Goal: Find contact information: Find contact information

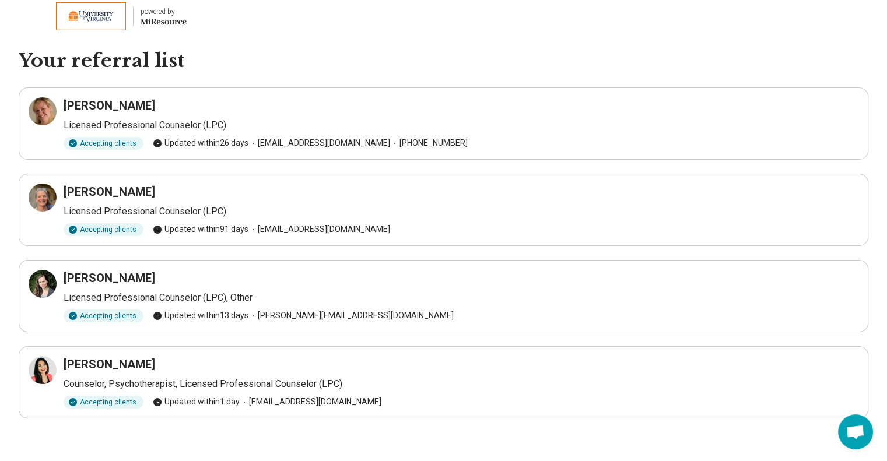
scroll to position [9, 0]
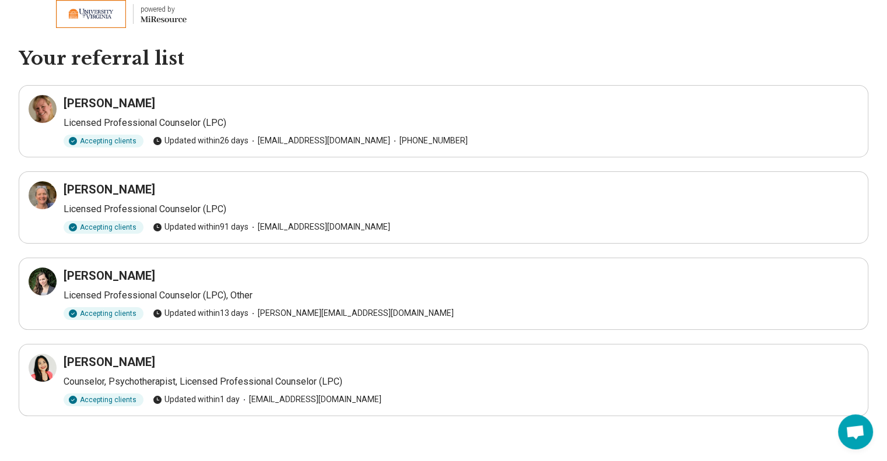
click at [172, 119] on p "Licensed Professional Counselor (LPC)" at bounding box center [461, 123] width 795 height 14
click at [92, 93] on article "[PERSON_NAME] Licensed Professional Counselor (LPC) Accepting clients Updated […" at bounding box center [443, 121] width 849 height 72
drag, startPoint x: 335, startPoint y: 139, endPoint x: 253, endPoint y: 137, distance: 82.2
click at [253, 137] on span "[EMAIL_ADDRESS][DOMAIN_NAME]" at bounding box center [319, 141] width 142 height 12
copy span "[EMAIL_ADDRESS][DOMAIN_NAME]"
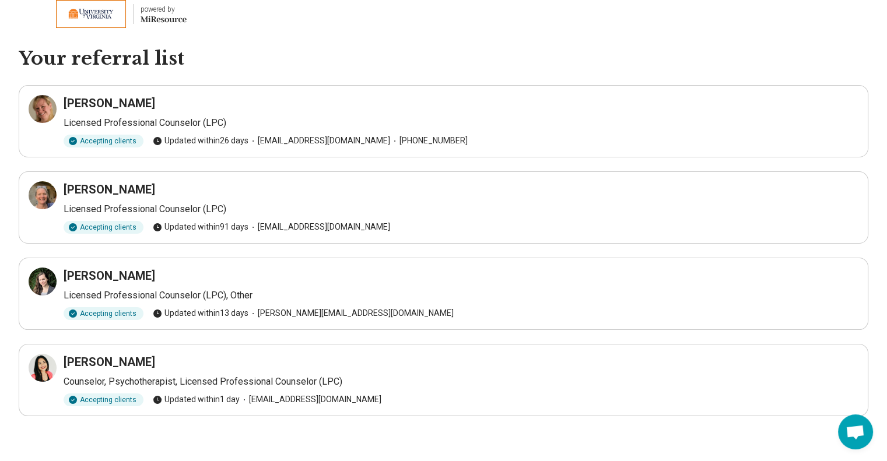
click at [380, 175] on article "[PERSON_NAME] Licensed Professional Counselor (LPC) Accepting clients Updated […" at bounding box center [443, 207] width 849 height 72
click at [361, 226] on div "Accepting clients Updated [DATE] [EMAIL_ADDRESS][DOMAIN_NAME]" at bounding box center [461, 227] width 795 height 13
copy span "[EMAIL_ADDRESS][DOMAIN_NAME]"
click at [390, 165] on ul "[PERSON_NAME] Licensed Professional Counselor (LPC) Accepting clients Updated […" at bounding box center [443, 250] width 849 height 331
drag, startPoint x: 134, startPoint y: 97, endPoint x: 62, endPoint y: 92, distance: 71.4
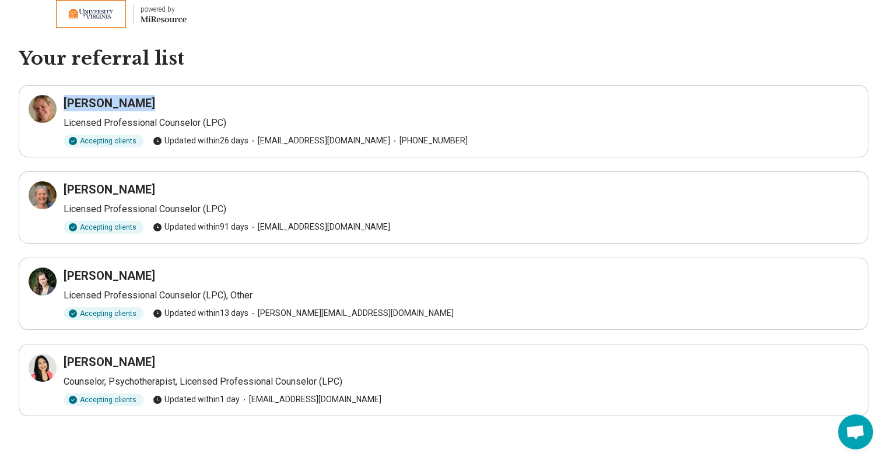
click at [62, 92] on article "[PERSON_NAME] Licensed Professional Counselor (LPC) Accepting clients Updated […" at bounding box center [443, 121] width 849 height 72
copy h3 "[PERSON_NAME]"
click at [160, 194] on div "[PERSON_NAME]" at bounding box center [461, 189] width 795 height 16
drag, startPoint x: 157, startPoint y: 187, endPoint x: 61, endPoint y: 182, distance: 96.3
click at [61, 182] on div "[PERSON_NAME] Licensed Professional Counselor (LPC) Accepting clients Updated […" at bounding box center [444, 207] width 830 height 52
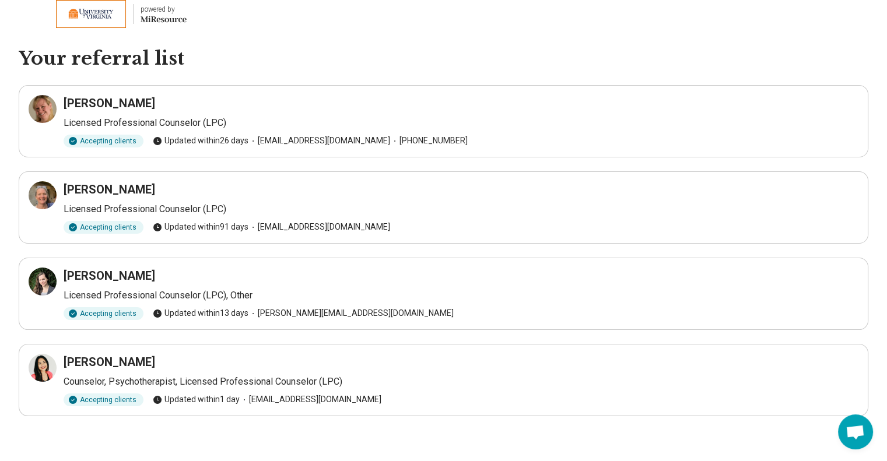
copy h3 "[PERSON_NAME]"
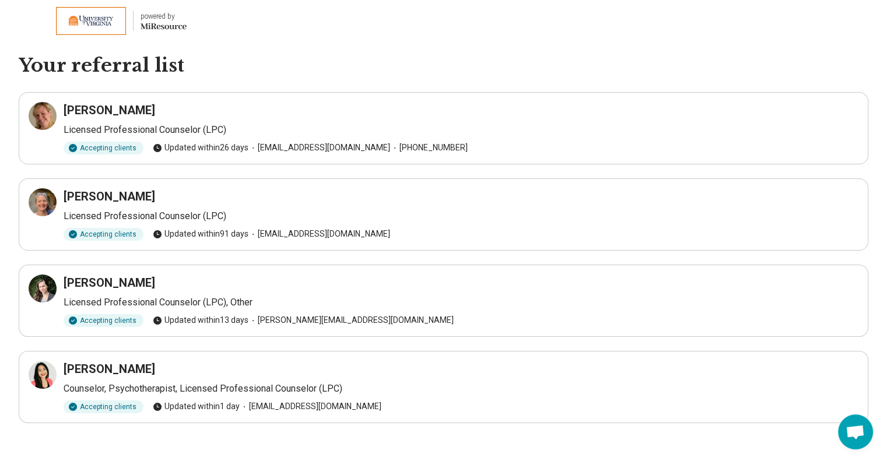
scroll to position [0, 0]
